Goal: Information Seeking & Learning: Learn about a topic

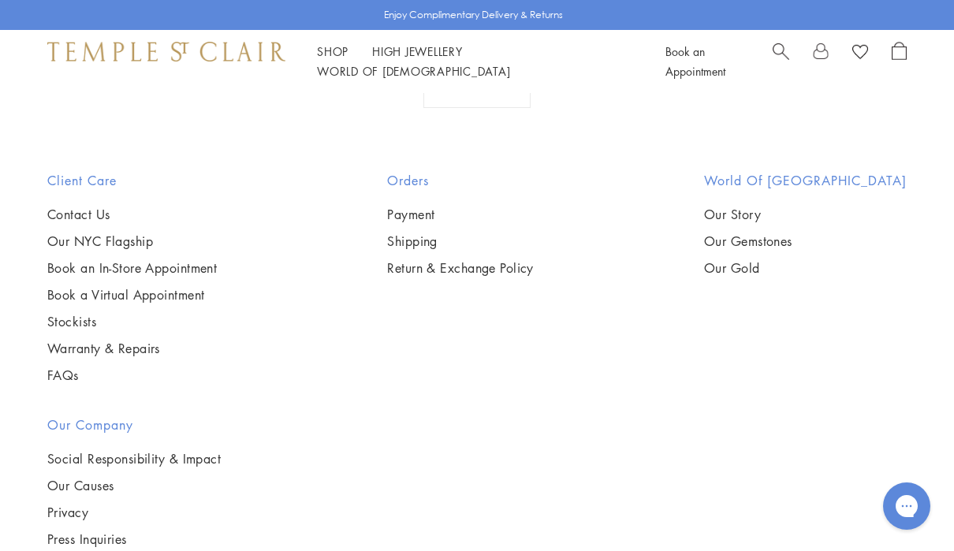
scroll to position [1381, 0]
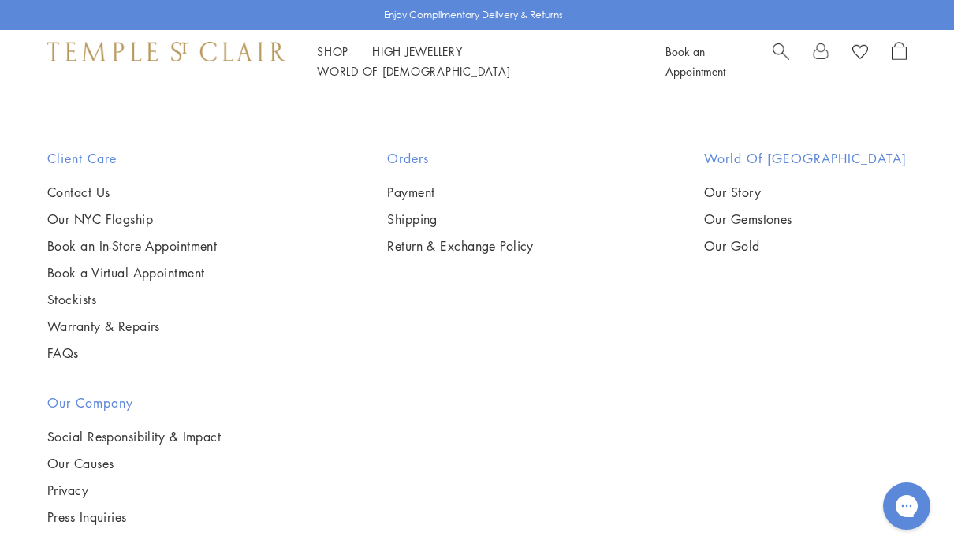
click at [0, 0] on img at bounding box center [0, 0] width 0 height 0
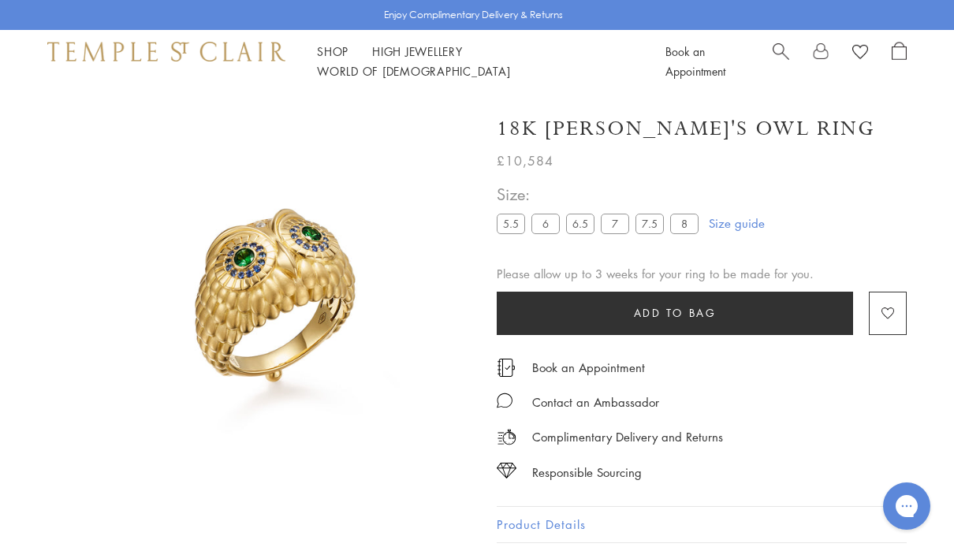
scroll to position [93, 0]
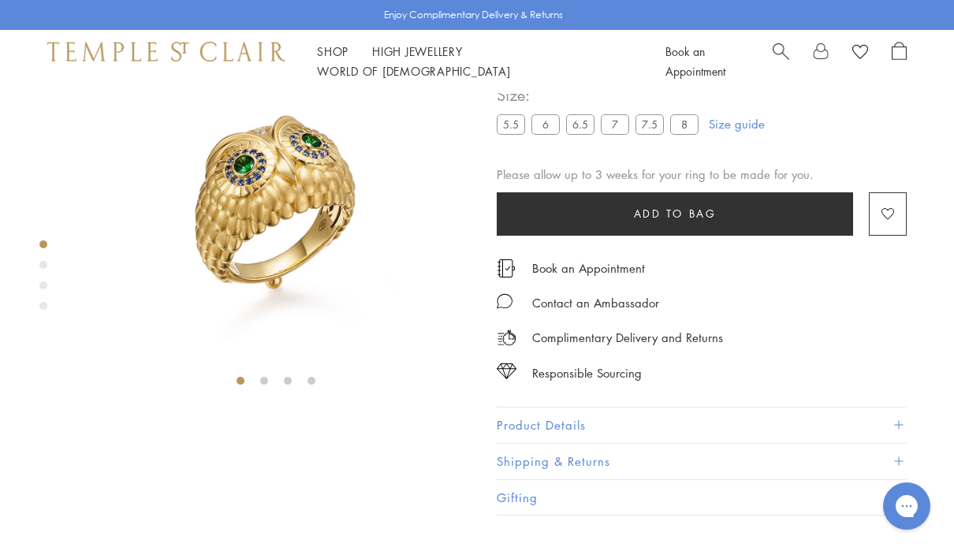
click at [42, 265] on div "Product gallery navigation" at bounding box center [43, 265] width 8 height 8
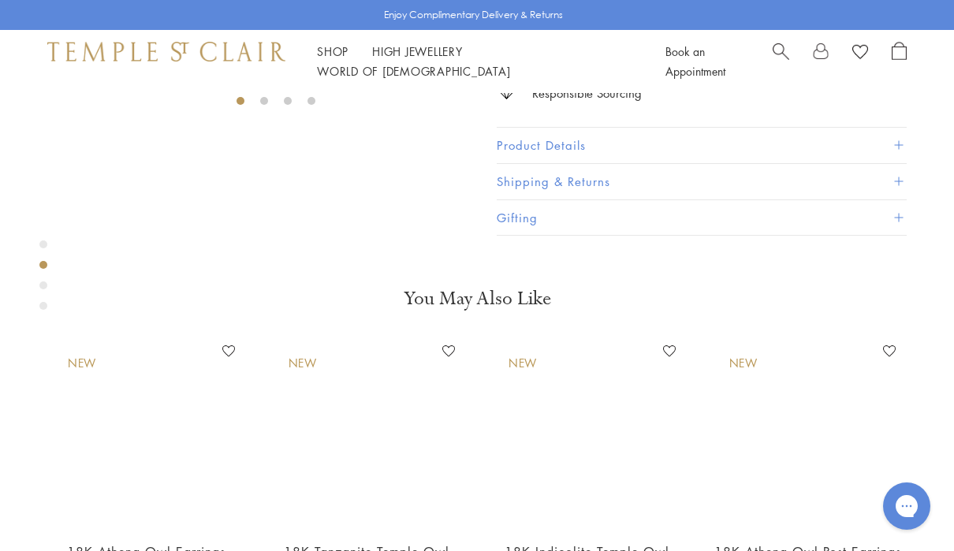
scroll to position [423, 0]
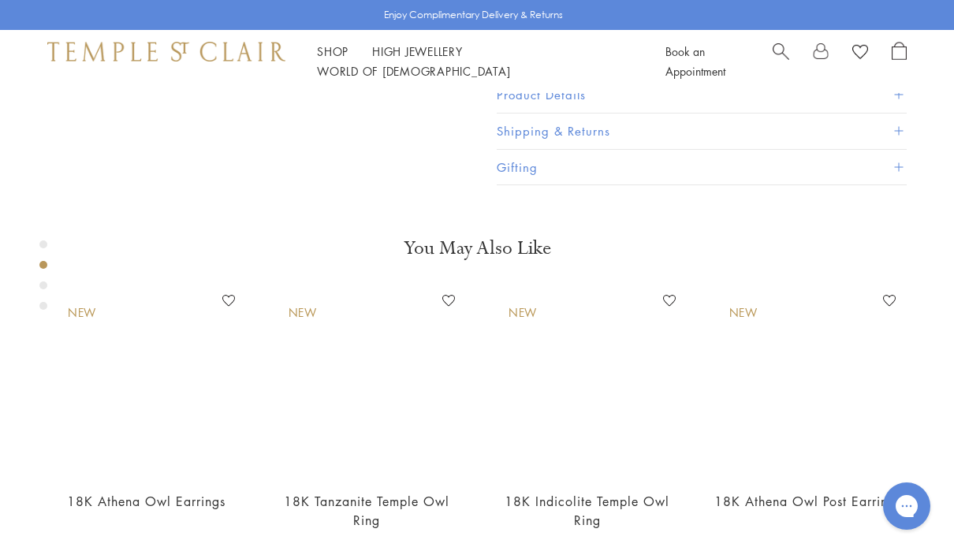
click at [43, 288] on div "Product gallery navigation" at bounding box center [43, 285] width 8 height 8
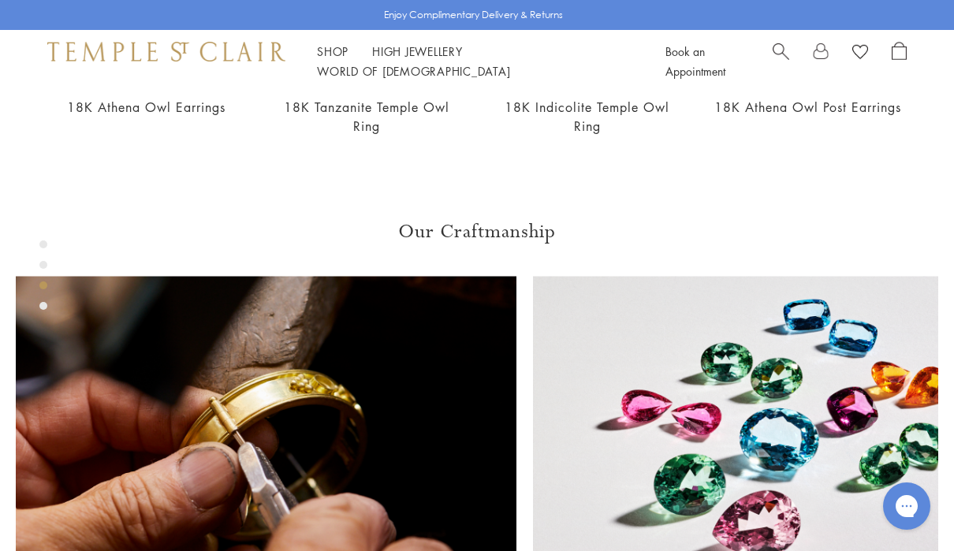
click at [43, 307] on div "Product gallery navigation" at bounding box center [43, 306] width 8 height 8
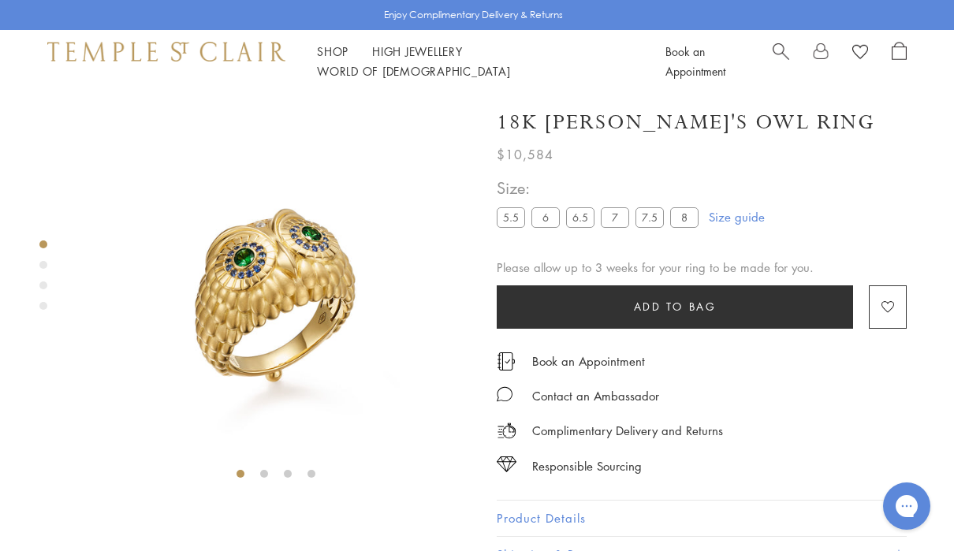
scroll to position [0, 0]
click at [43, 269] on div "Product gallery navigation" at bounding box center [43, 280] width 8 height 86
click at [43, 264] on div "Product gallery navigation" at bounding box center [43, 265] width 8 height 8
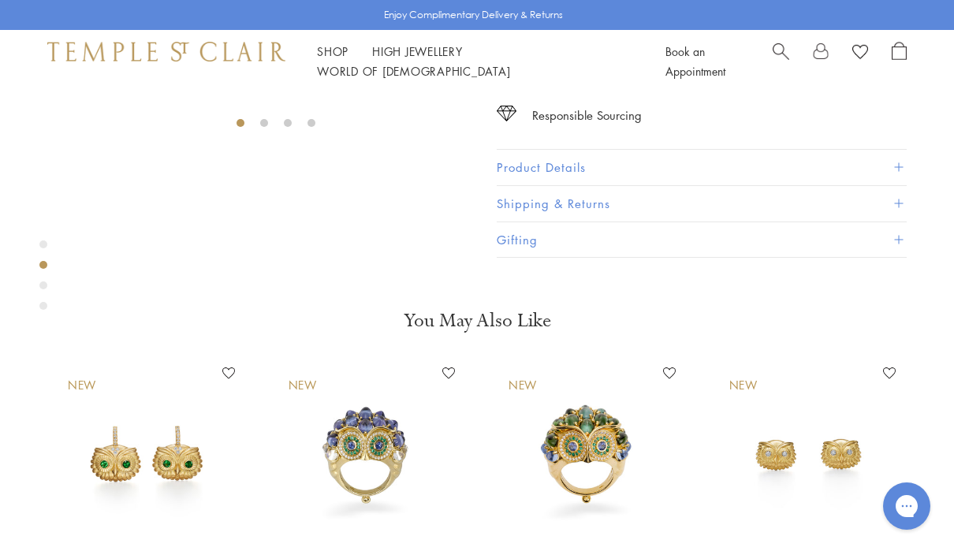
scroll to position [423, 0]
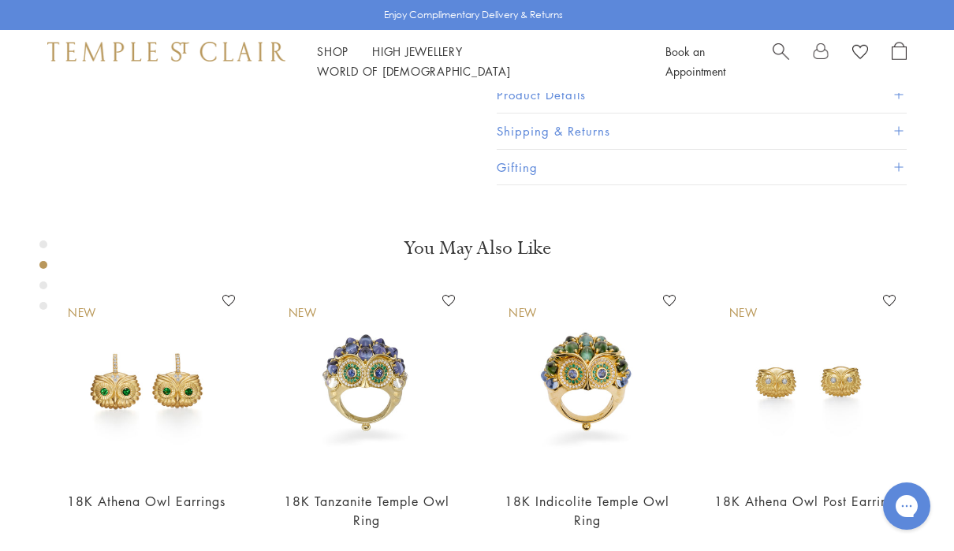
click at [44, 285] on div "Product gallery navigation" at bounding box center [43, 285] width 8 height 8
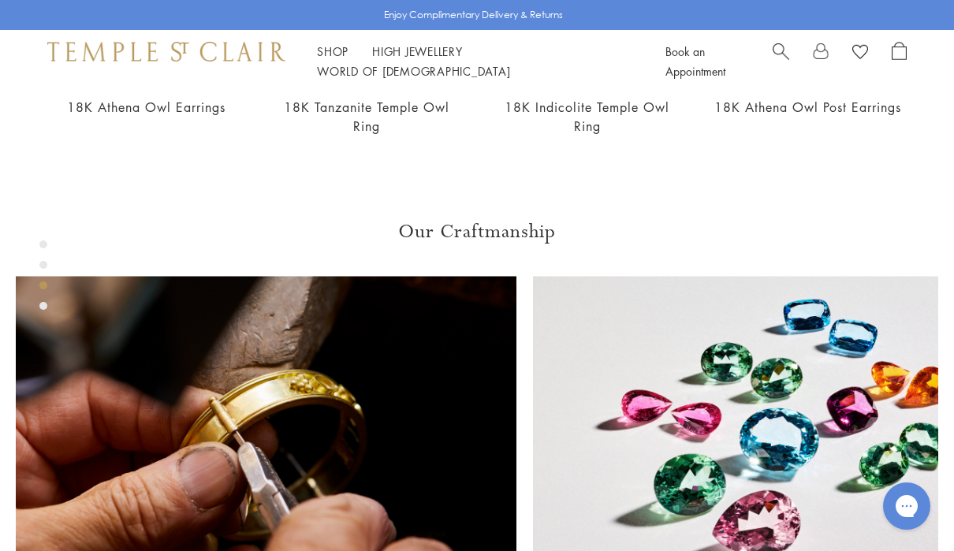
click at [44, 305] on div "Product gallery navigation" at bounding box center [43, 306] width 8 height 8
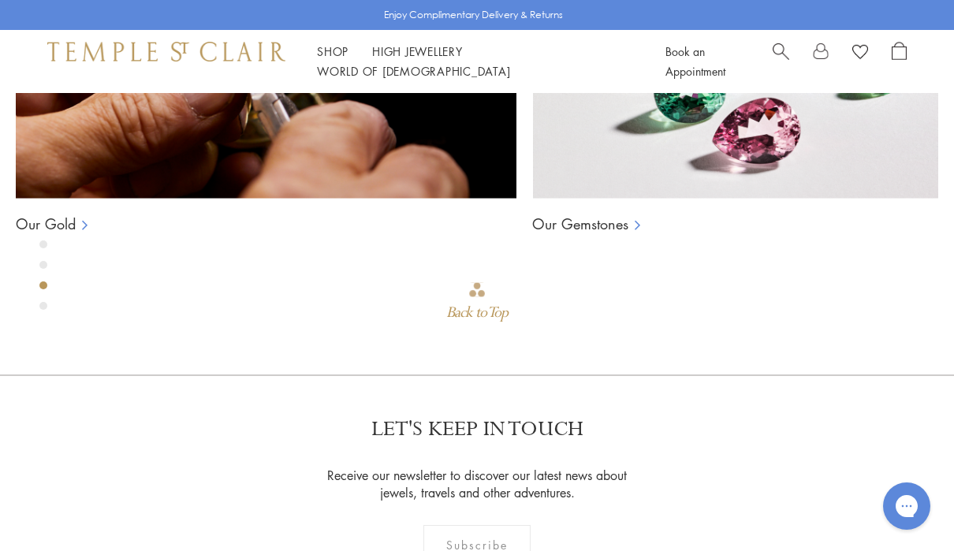
scroll to position [1212, 0]
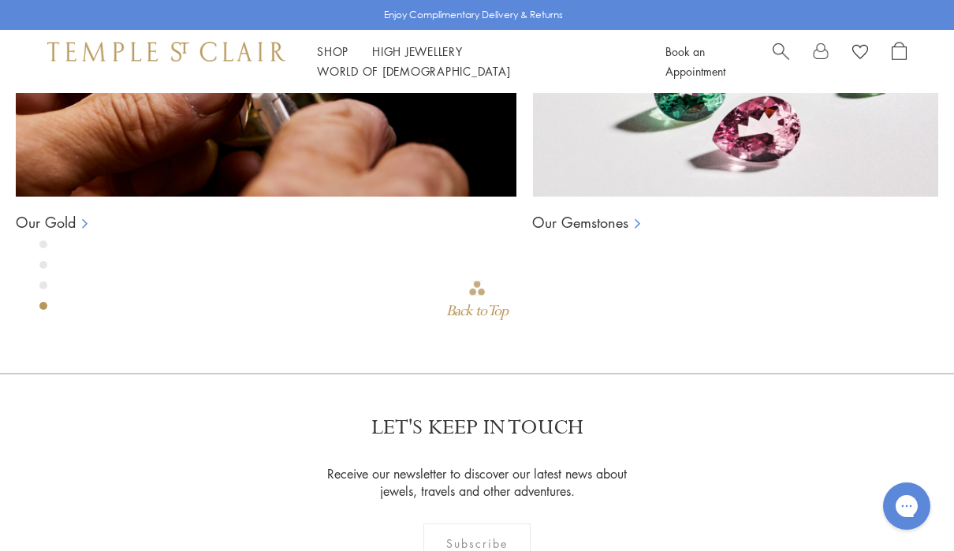
click at [43, 244] on div "Product gallery navigation" at bounding box center [43, 244] width 8 height 8
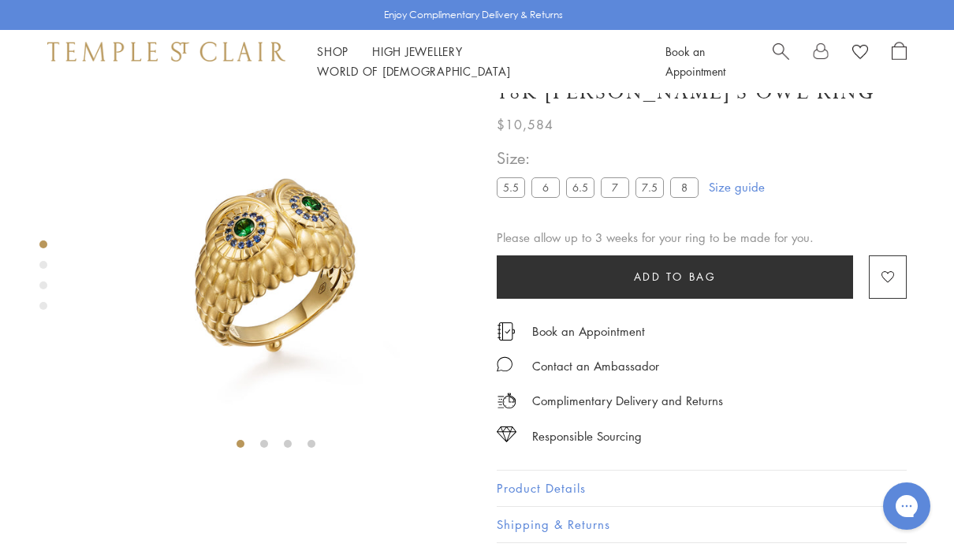
click at [42, 267] on div "Product gallery navigation" at bounding box center [43, 265] width 8 height 8
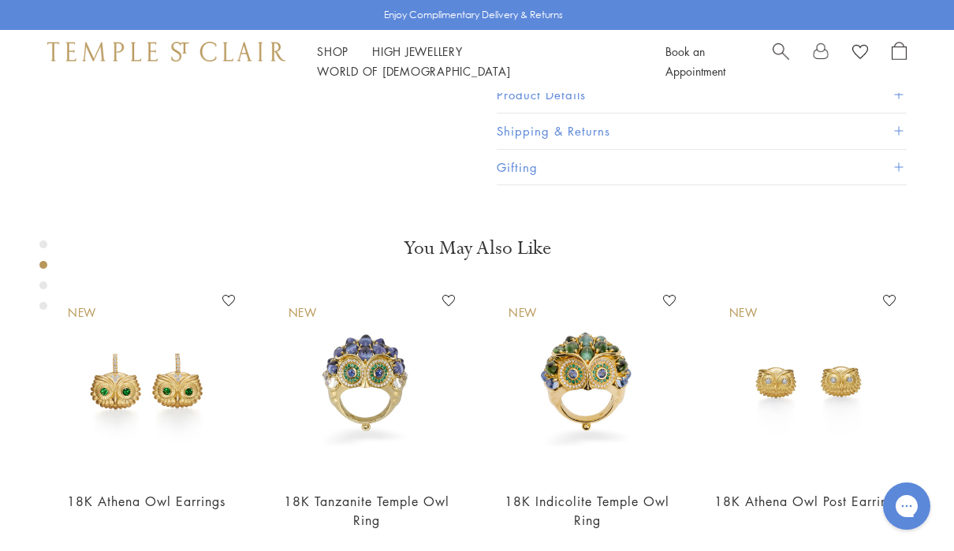
click at [45, 285] on div "Product gallery navigation" at bounding box center [43, 285] width 8 height 8
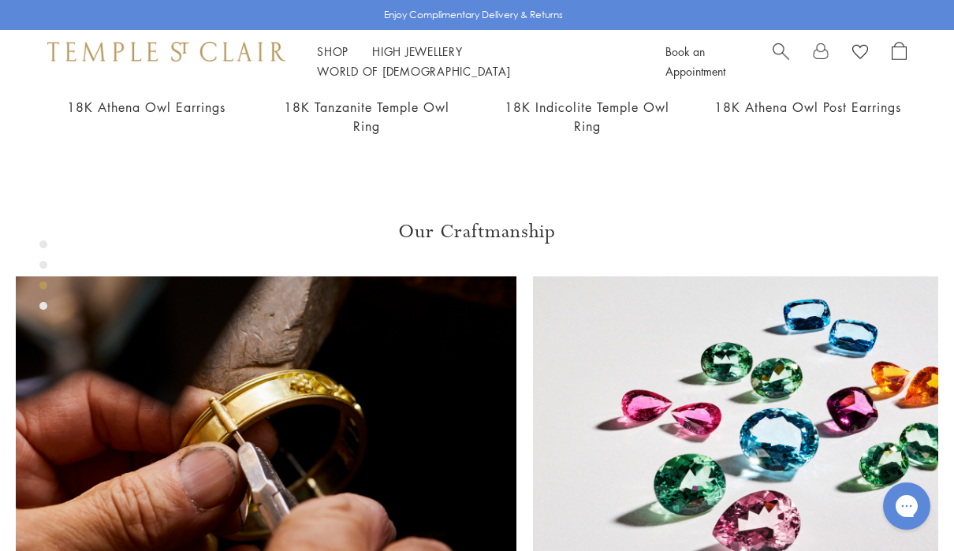
click at [40, 305] on div "Product gallery navigation" at bounding box center [43, 306] width 8 height 8
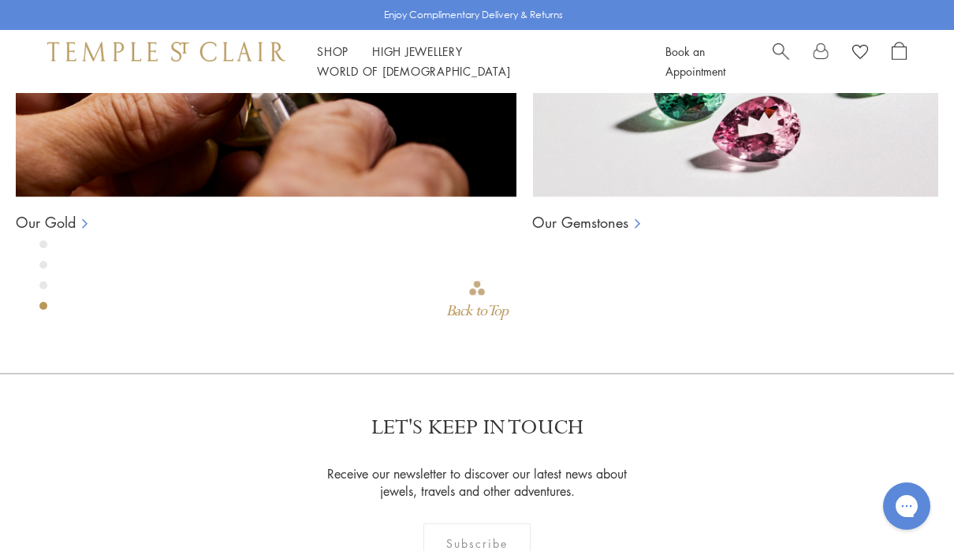
click at [41, 244] on div "Product gallery navigation" at bounding box center [43, 244] width 8 height 8
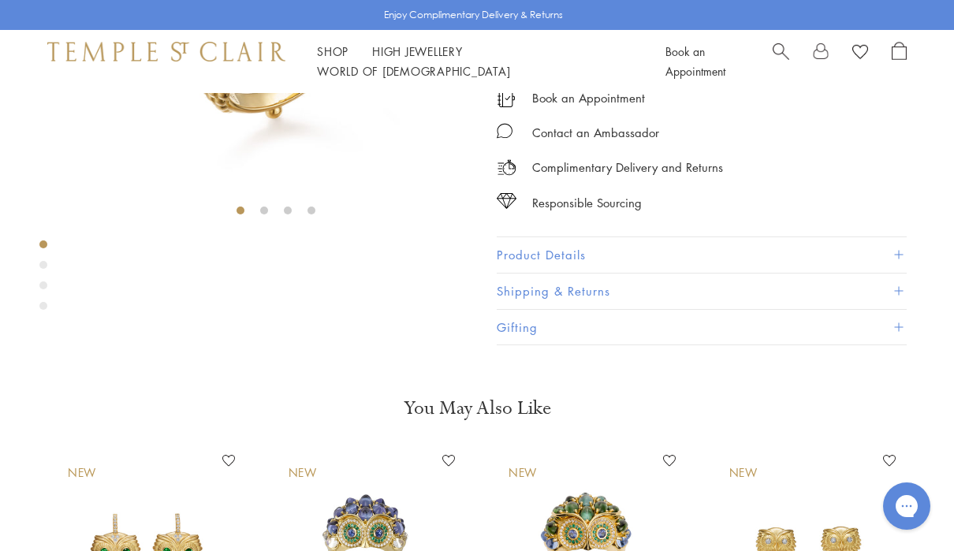
scroll to position [30, 0]
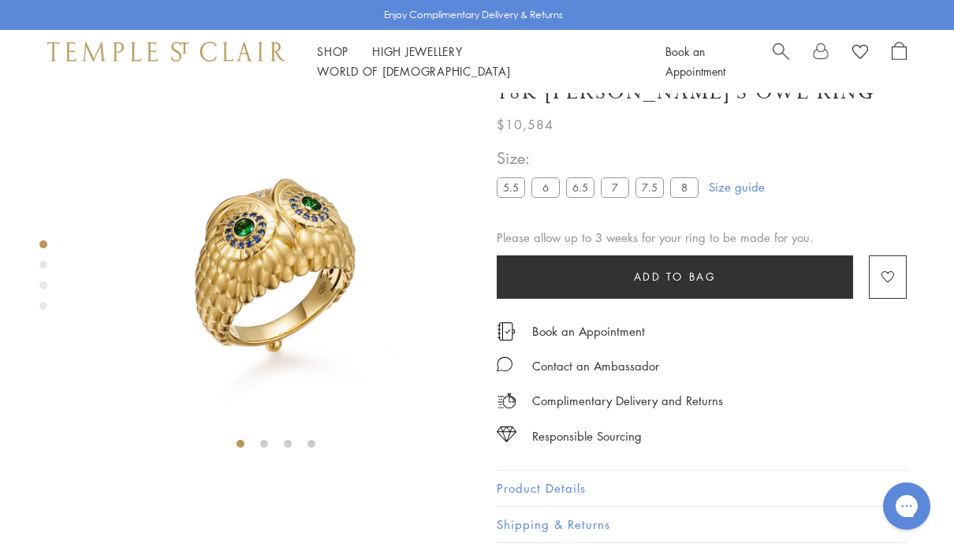
click at [43, 263] on div "Product gallery navigation" at bounding box center [43, 265] width 8 height 8
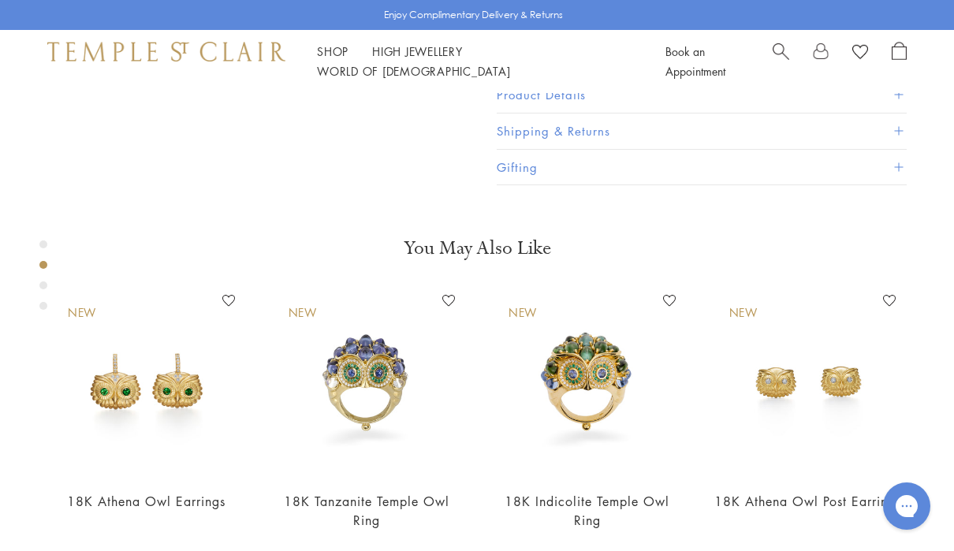
click at [43, 287] on div "Product gallery navigation" at bounding box center [43, 285] width 8 height 8
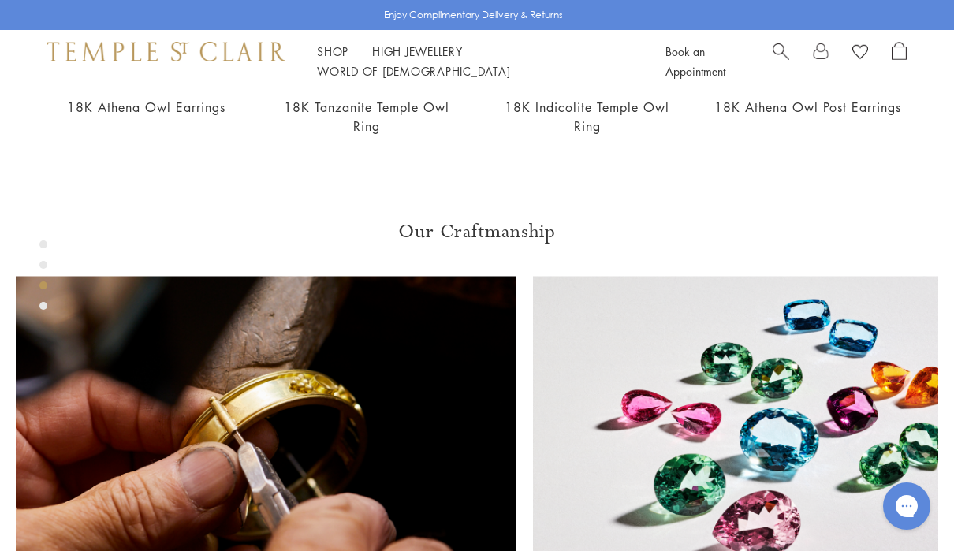
click at [44, 306] on div "Product gallery navigation" at bounding box center [43, 306] width 8 height 8
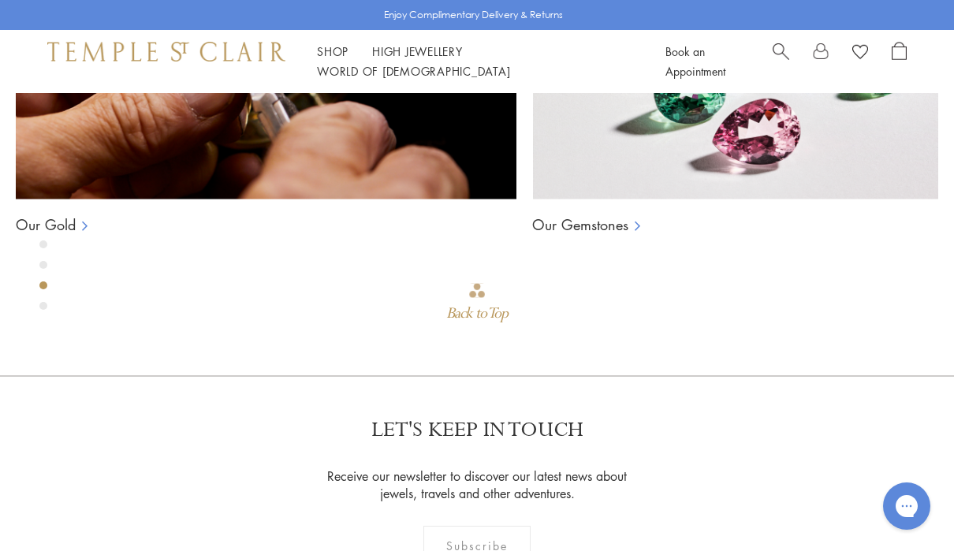
scroll to position [1212, 0]
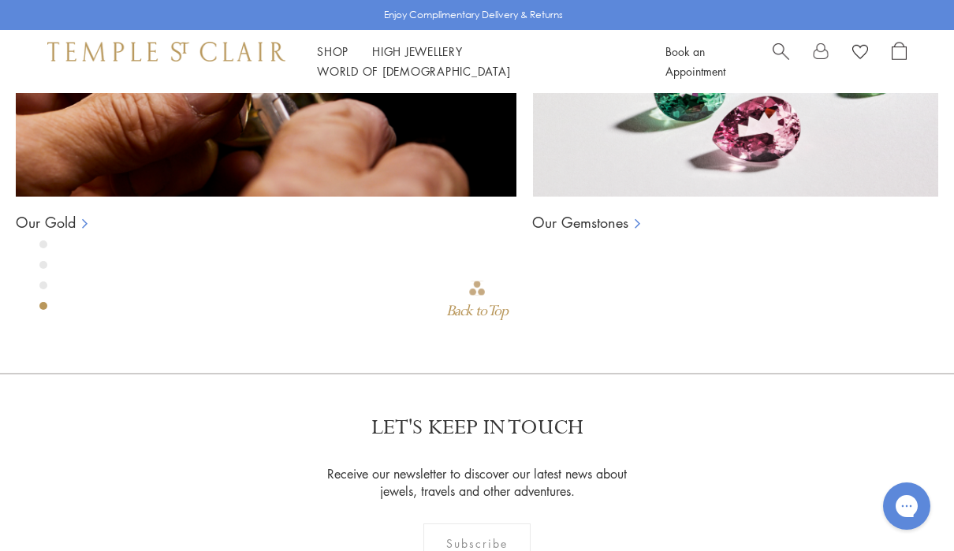
click at [43, 283] on div "Product gallery navigation" at bounding box center [43, 285] width 8 height 8
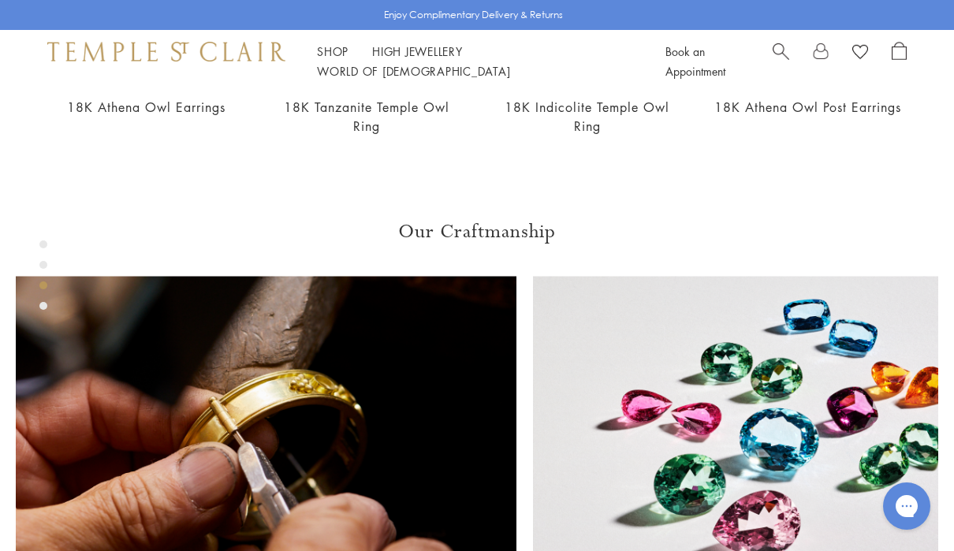
click at [45, 262] on div "Product gallery navigation" at bounding box center [43, 265] width 8 height 8
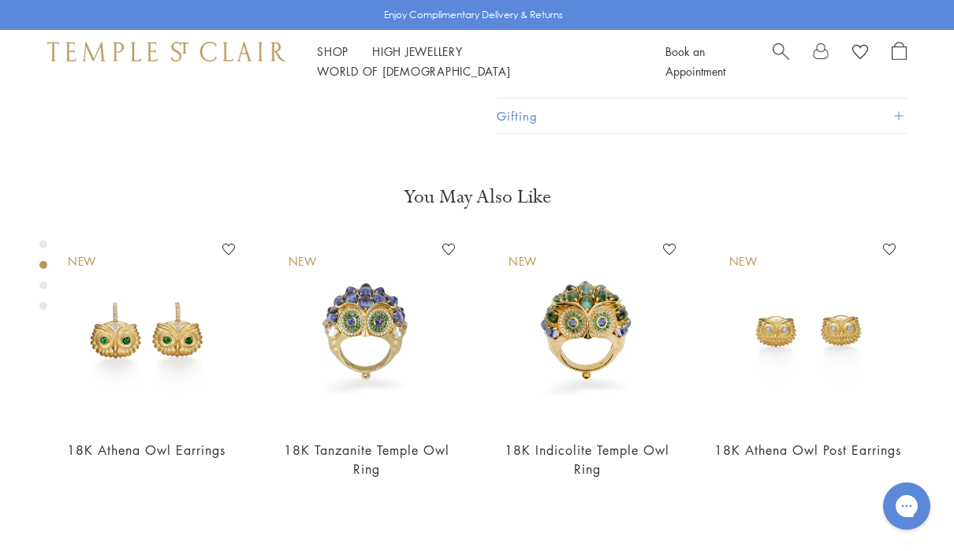
scroll to position [423, 0]
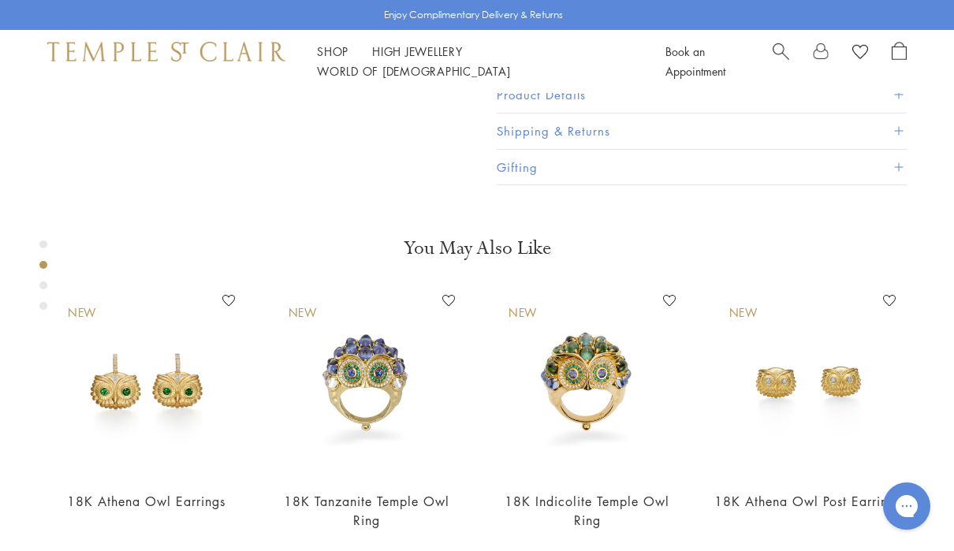
click at [44, 245] on div "Product gallery navigation" at bounding box center [43, 244] width 8 height 8
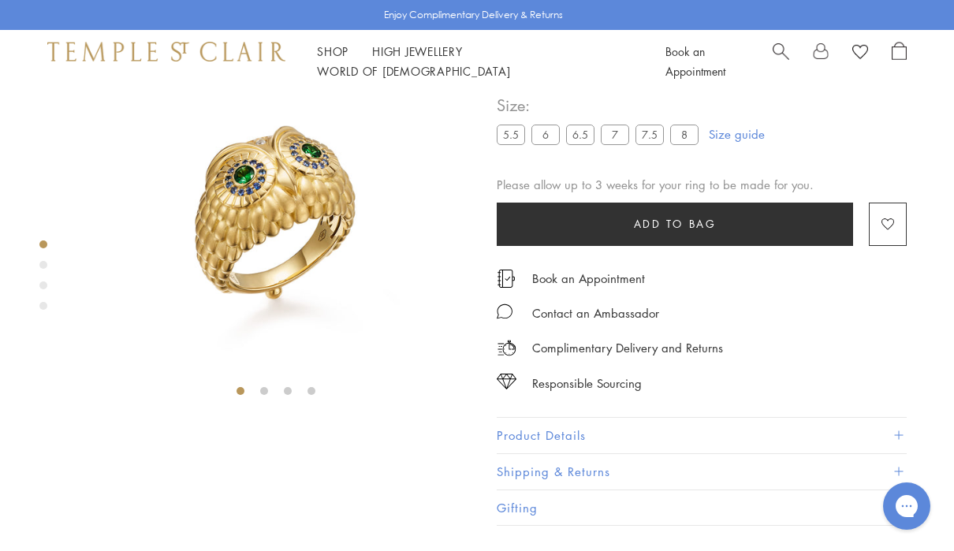
scroll to position [30, 0]
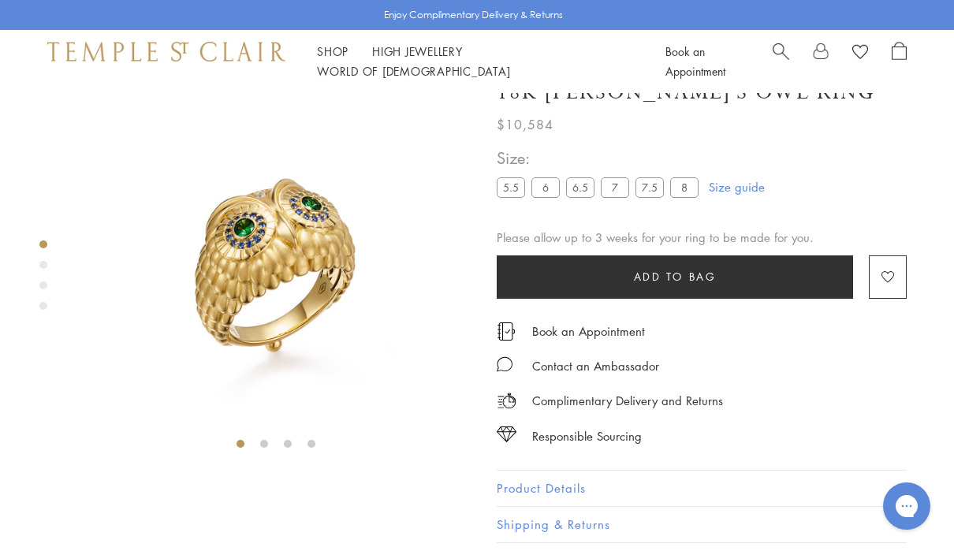
click at [131, 58] on img at bounding box center [166, 51] width 238 height 19
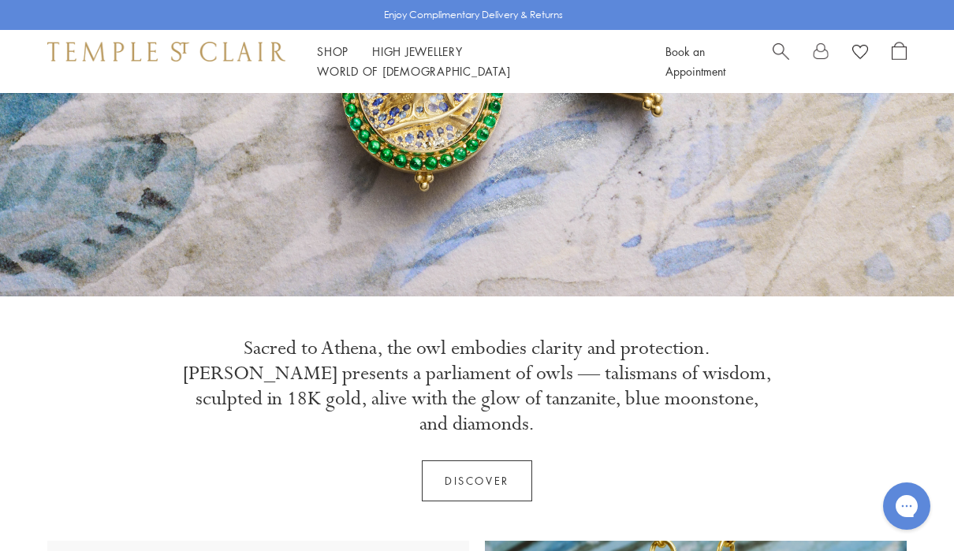
scroll to position [255, 0]
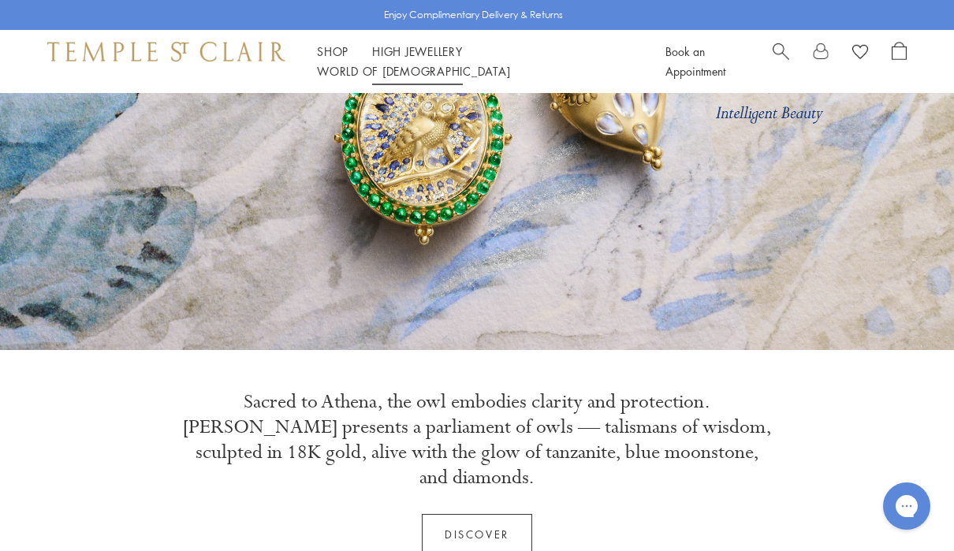
click at [414, 59] on link "High Jewellery High Jewellery" at bounding box center [417, 51] width 91 height 16
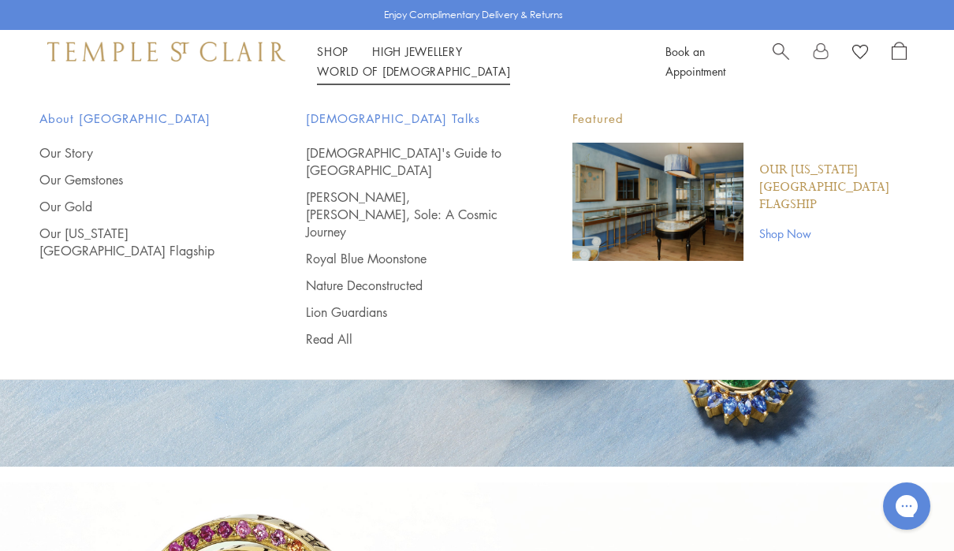
click at [510, 63] on link "World of Temple World of Temple" at bounding box center [413, 71] width 193 height 16
click at [355, 188] on link "[PERSON_NAME], [PERSON_NAME], Sole: A Cosmic Journey" at bounding box center [407, 214] width 203 height 52
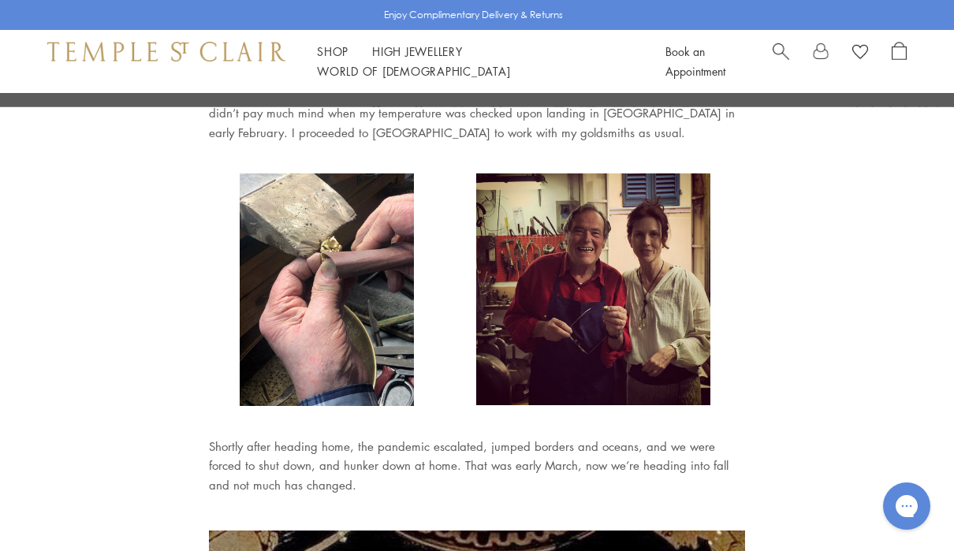
scroll to position [604, 0]
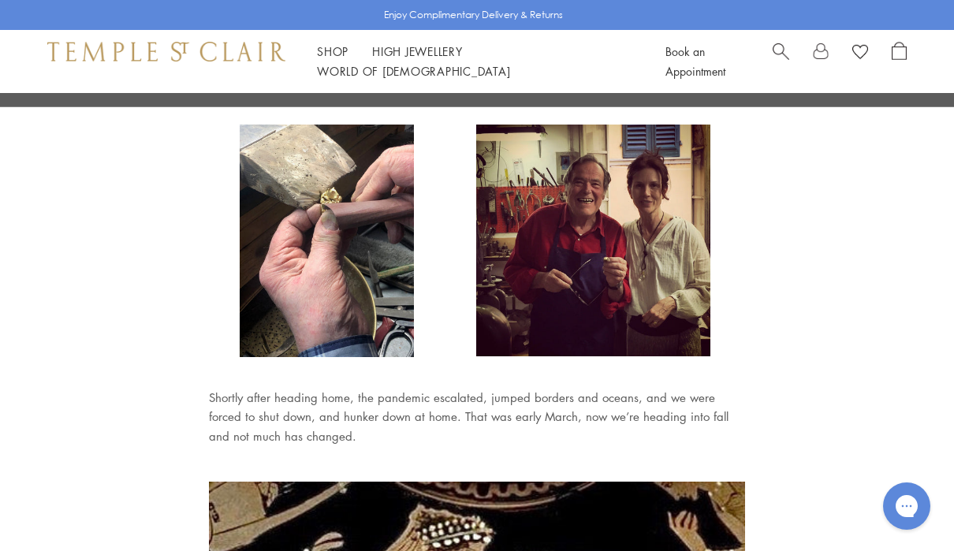
click at [341, 263] on img at bounding box center [327, 241] width 174 height 233
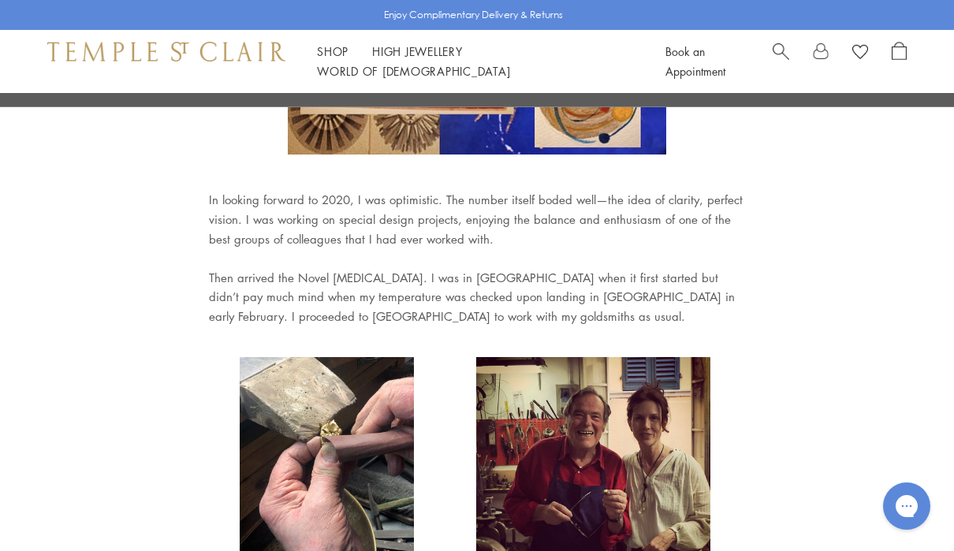
scroll to position [373, 0]
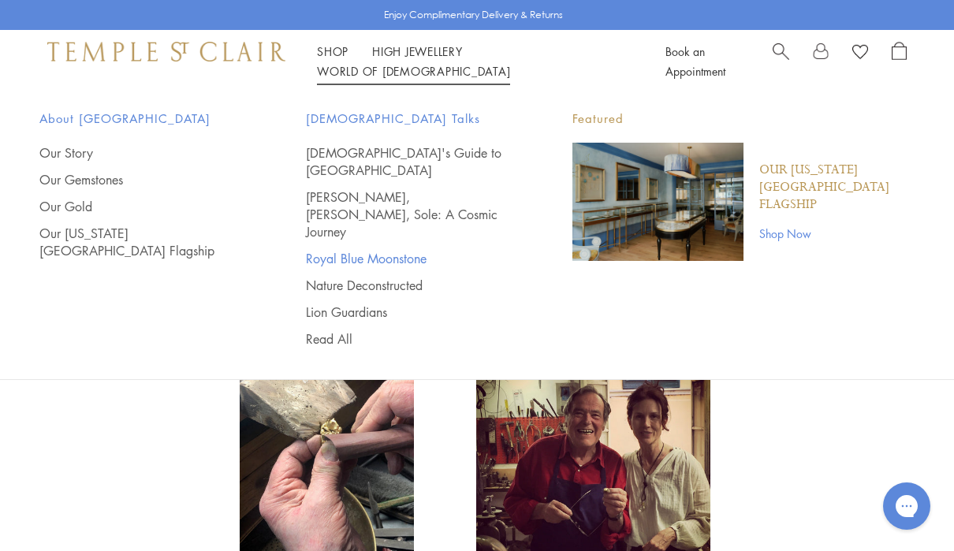
click at [380, 250] on link "Royal Blue Moonstone" at bounding box center [407, 258] width 203 height 17
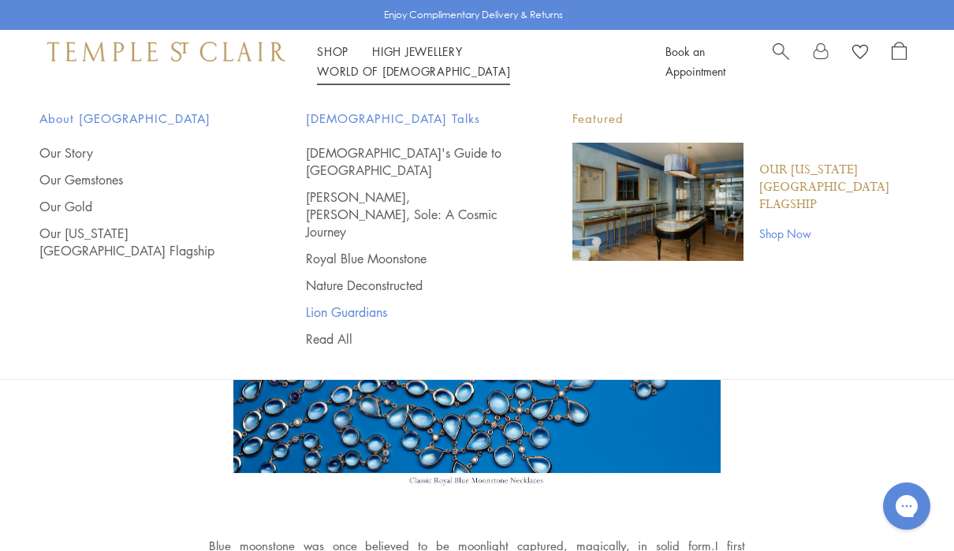
click at [339, 304] on link "Lion Guardians" at bounding box center [407, 312] width 203 height 17
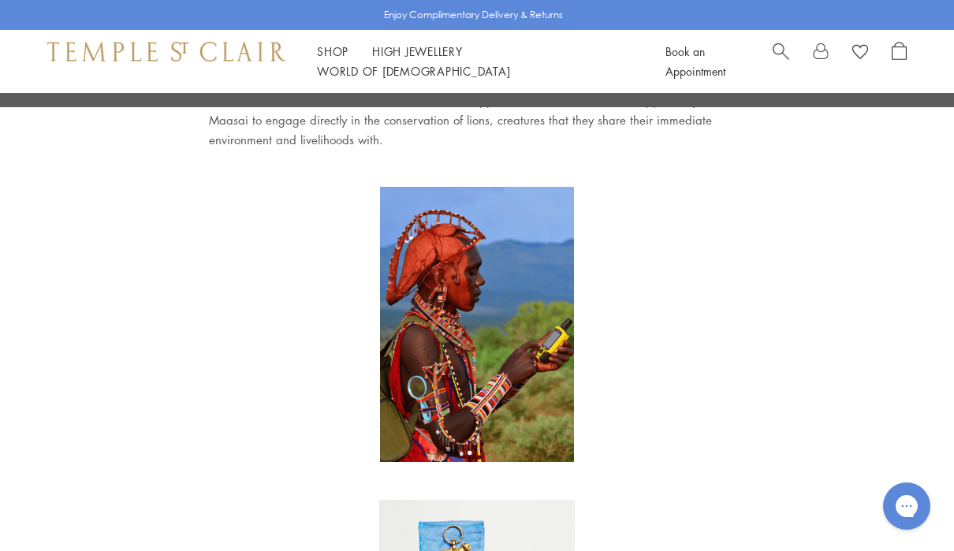
scroll to position [817, 0]
